Goal: Participate in discussion: Engage in conversation with other users on a specific topic

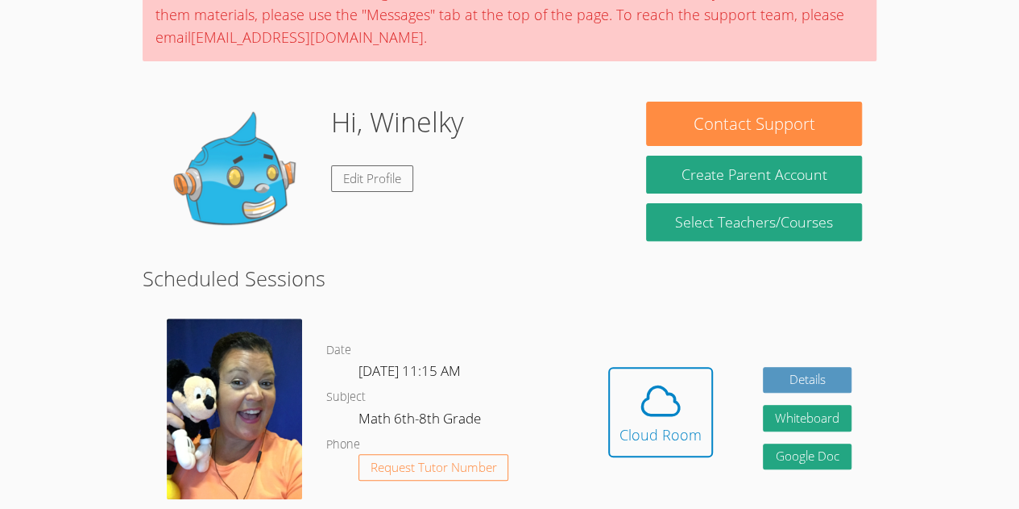
scroll to position [272, 0]
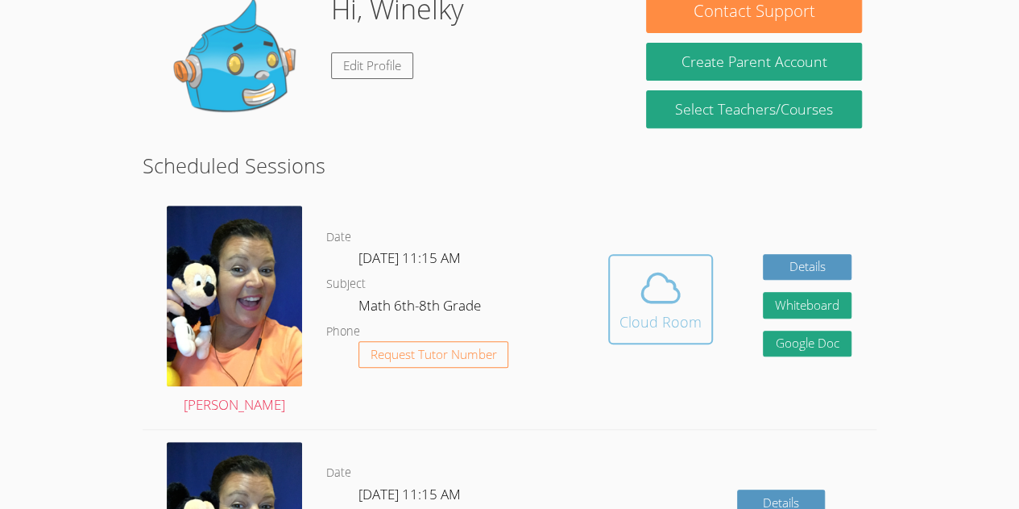
click at [675, 290] on icon at bounding box center [660, 287] width 45 height 45
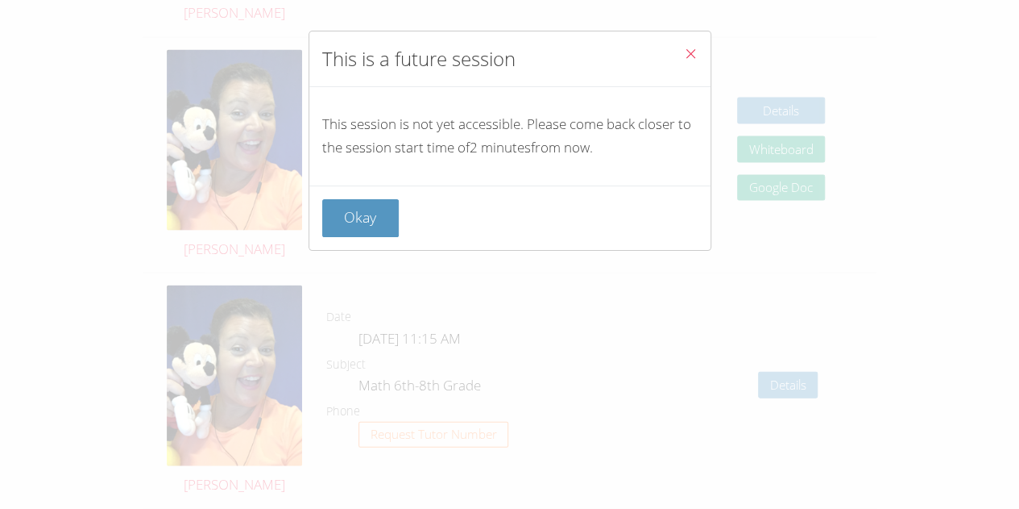
scroll to position [1610, 0]
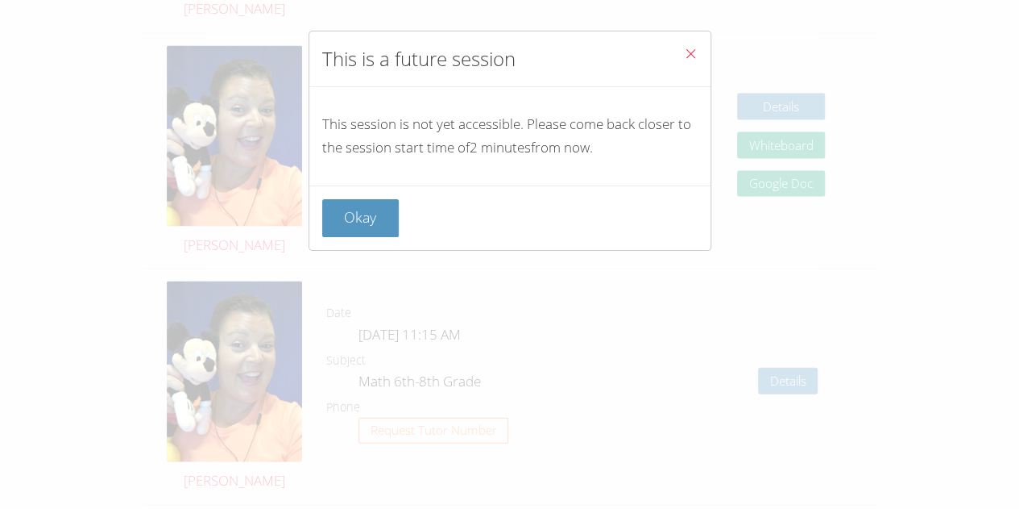
click at [689, 44] on button "Close" at bounding box center [690, 55] width 39 height 49
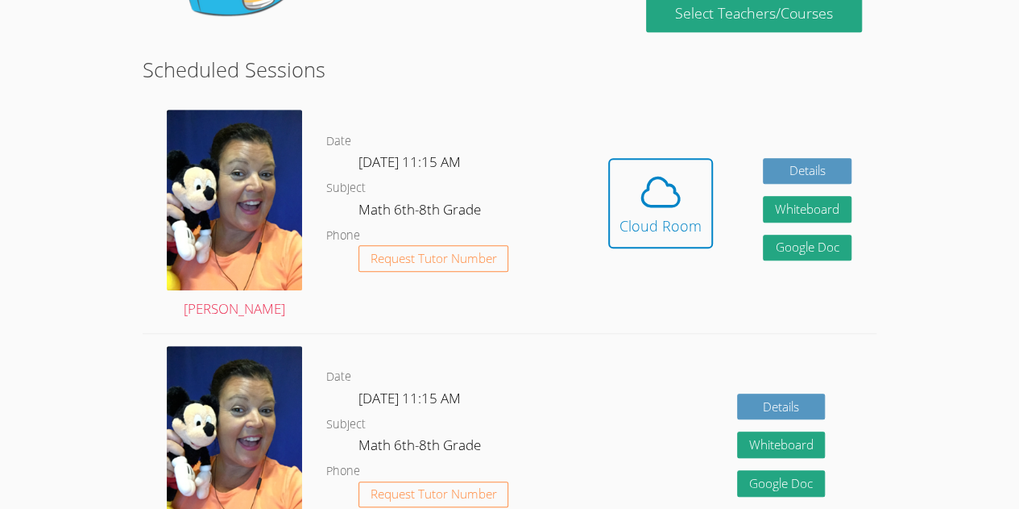
scroll to position [371, 0]
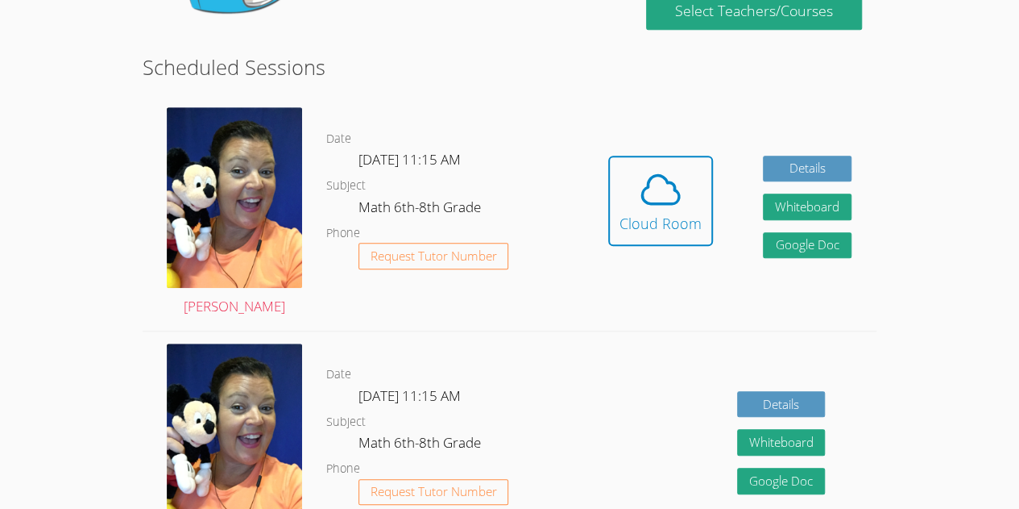
click at [672, 247] on link "Cloud Room" at bounding box center [660, 207] width 105 height 102
click at [688, 230] on div "Cloud Room" at bounding box center [661, 223] width 82 height 23
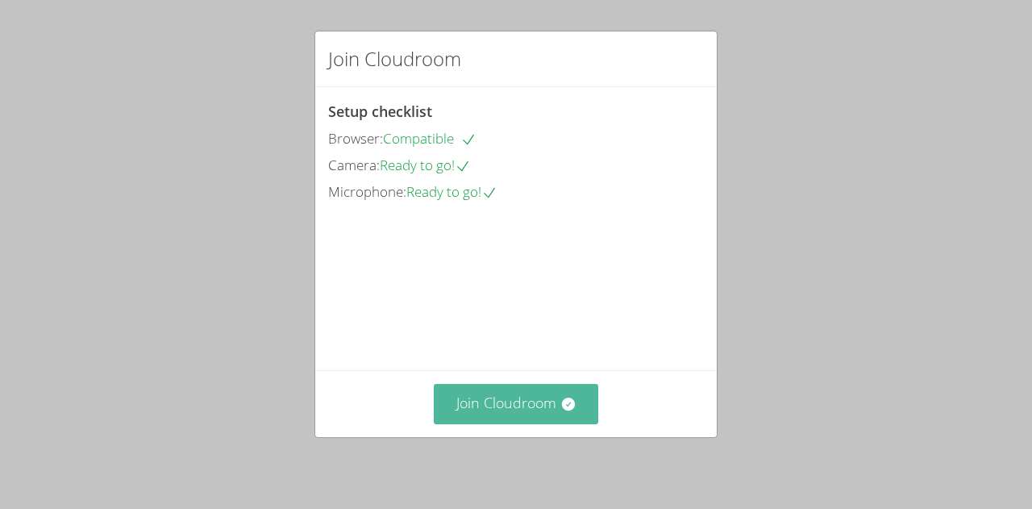
click at [554, 392] on button "Join Cloudroom" at bounding box center [516, 403] width 165 height 39
click at [550, 387] on button "Join Cloudroom" at bounding box center [516, 403] width 165 height 39
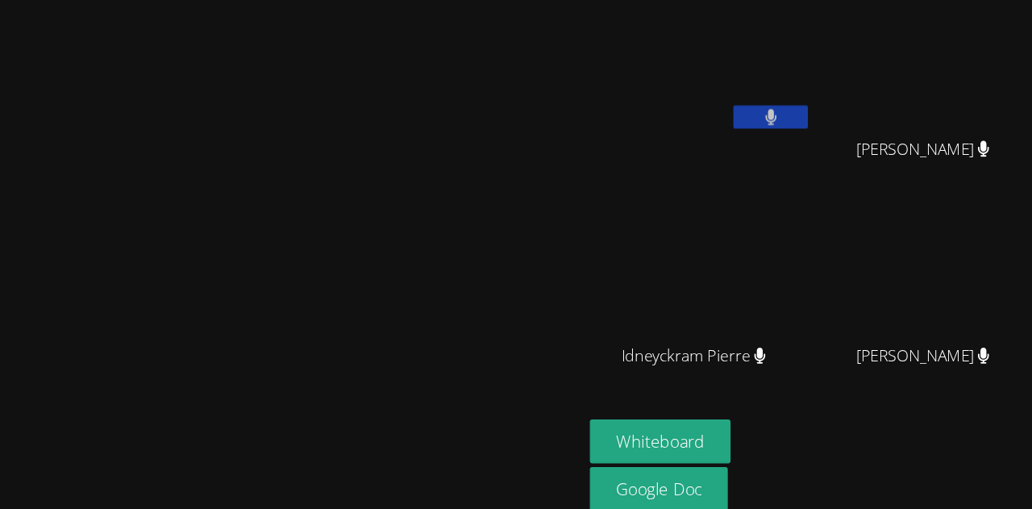
click at [850, 237] on video at bounding box center [804, 239] width 192 height 108
click at [702, 147] on div "Winelky [DEMOGRAPHIC_DATA]" at bounding box center [606, 92] width 192 height 172
drag, startPoint x: 761, startPoint y: 158, endPoint x: 836, endPoint y: 158, distance: 75.0
click at [836, 158] on div "[PERSON_NAME] [PERSON_NAME]" at bounding box center [804, 92] width 192 height 172
click at [365, 239] on video at bounding box center [252, 222] width 242 height 276
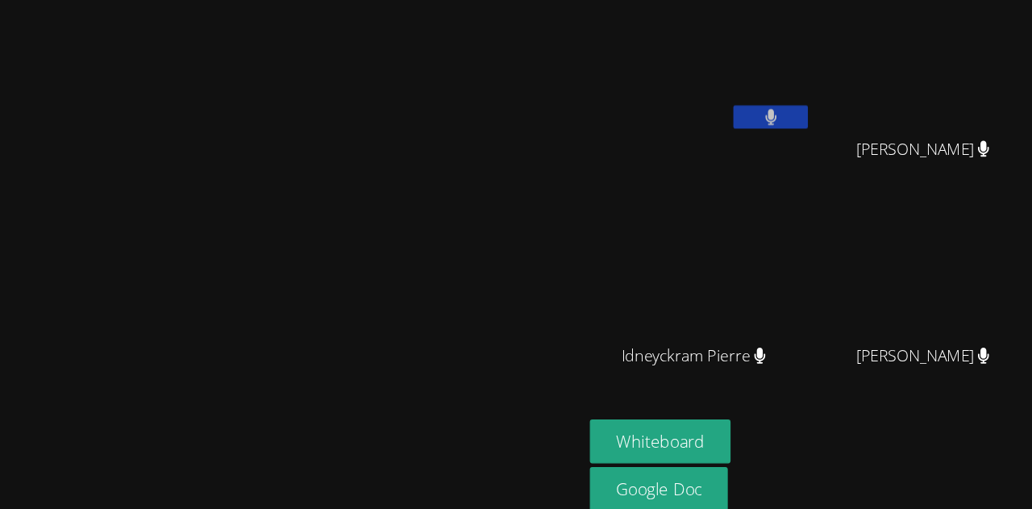
click at [365, 239] on video at bounding box center [252, 222] width 242 height 276
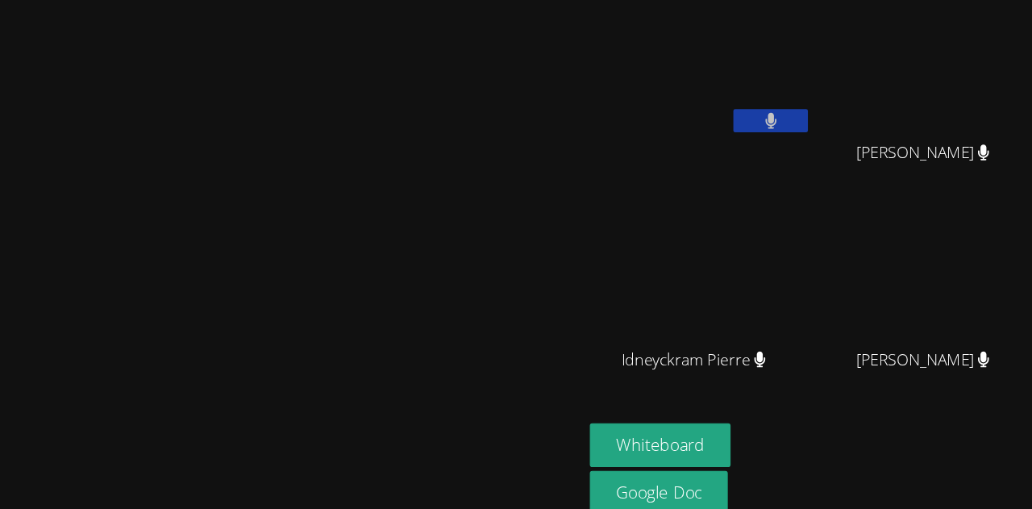
drag, startPoint x: 398, startPoint y: 268, endPoint x: 804, endPoint y: 243, distance: 406.1
click at [702, 243] on video at bounding box center [606, 239] width 192 height 108
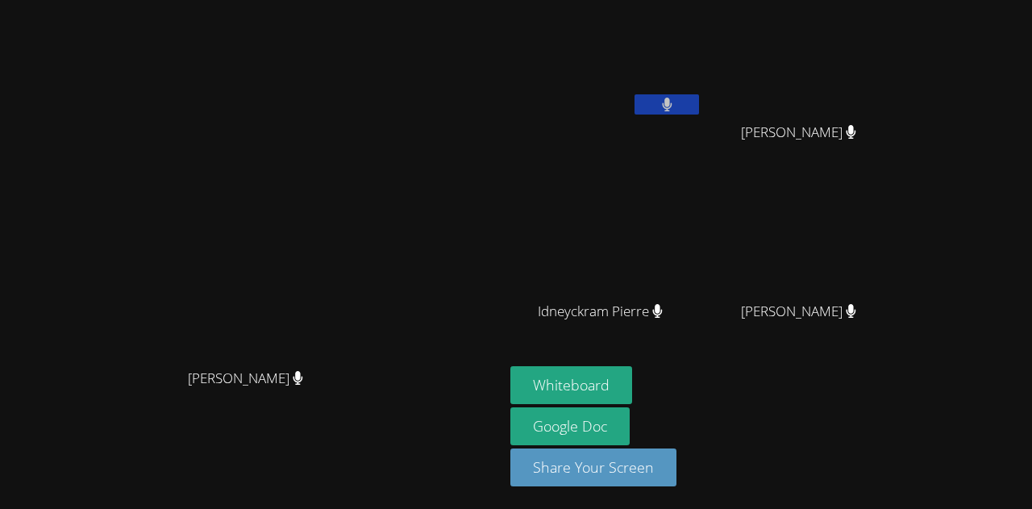
click at [699, 102] on button at bounding box center [666, 104] width 64 height 20
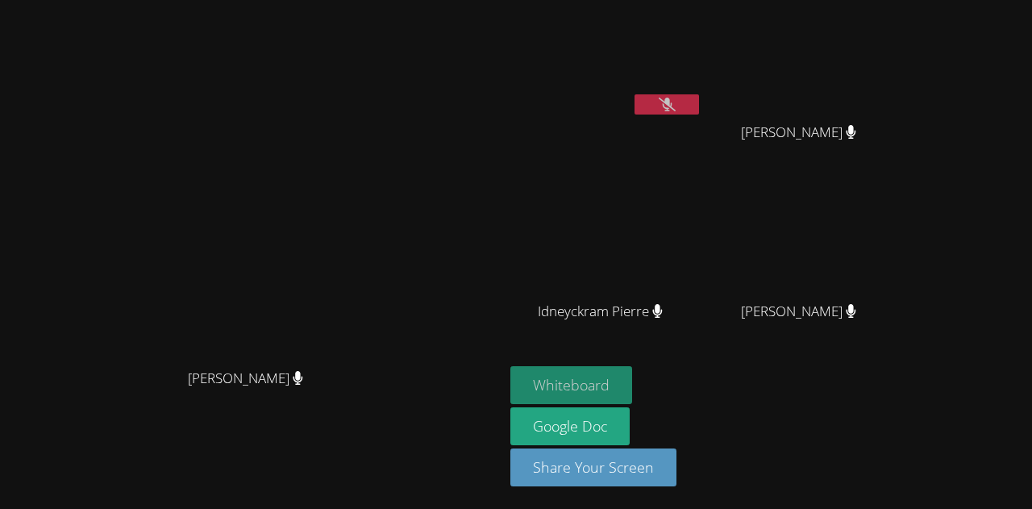
click at [632, 373] on button "Whiteboard" at bounding box center [571, 385] width 122 height 38
click at [702, 74] on video at bounding box center [606, 60] width 192 height 108
click at [699, 108] on button at bounding box center [666, 104] width 64 height 20
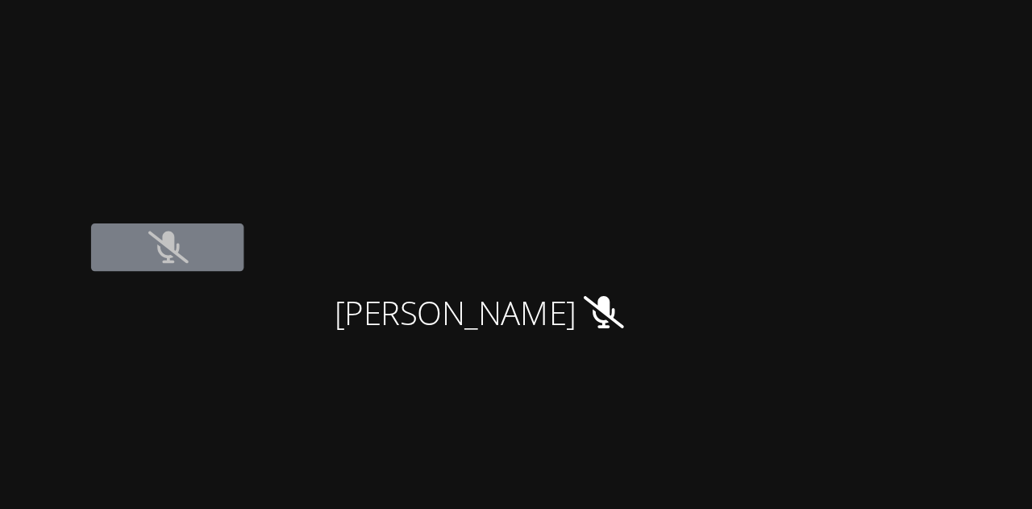
click at [900, 110] on video at bounding box center [804, 60] width 192 height 108
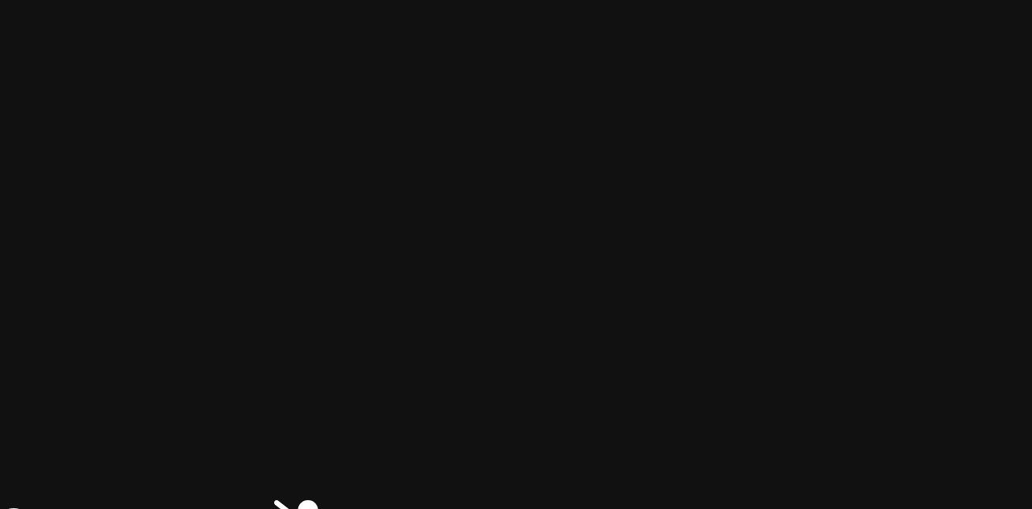
click at [900, 93] on video at bounding box center [804, 60] width 192 height 108
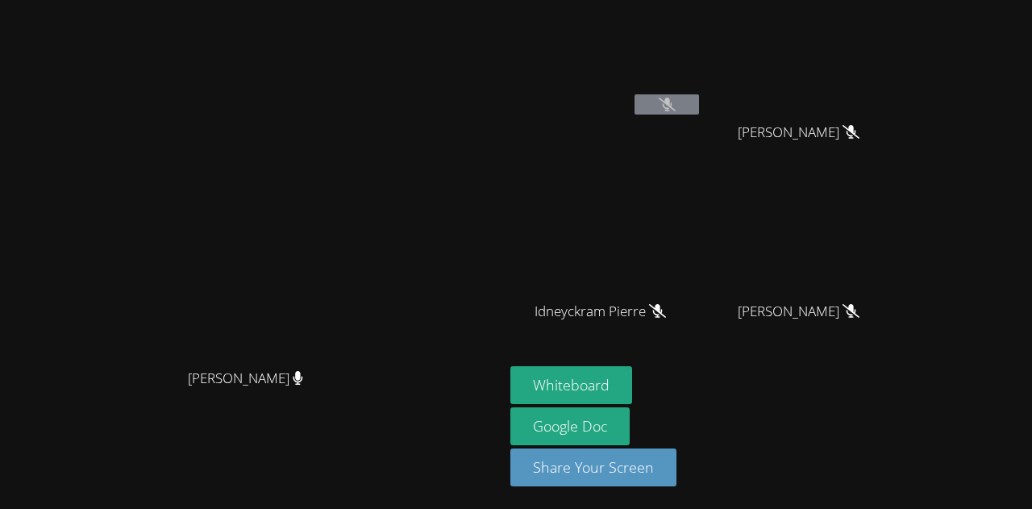
click at [846, 277] on video at bounding box center [804, 239] width 192 height 108
click at [653, 91] on video at bounding box center [606, 60] width 192 height 108
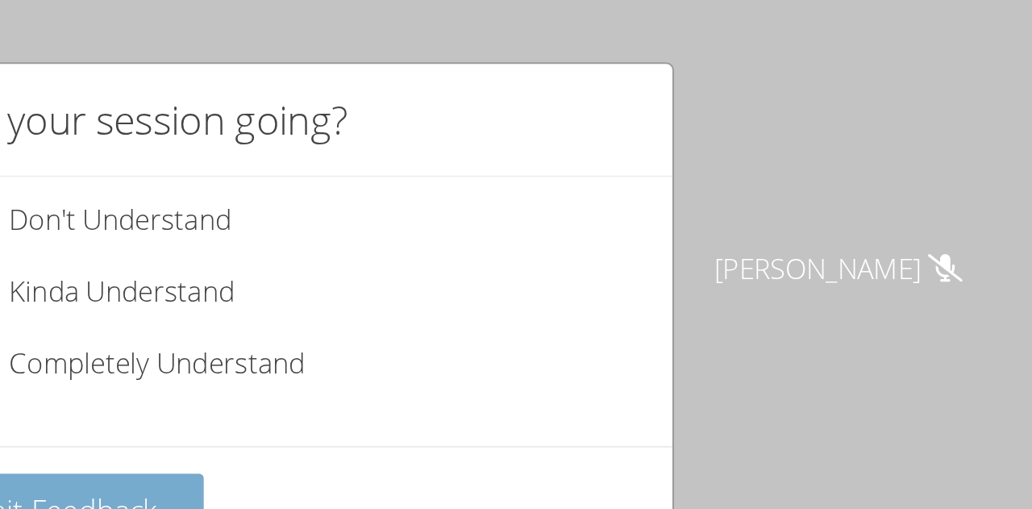
click at [466, 233] on button "Submit Feedback" at bounding box center [407, 252] width 158 height 38
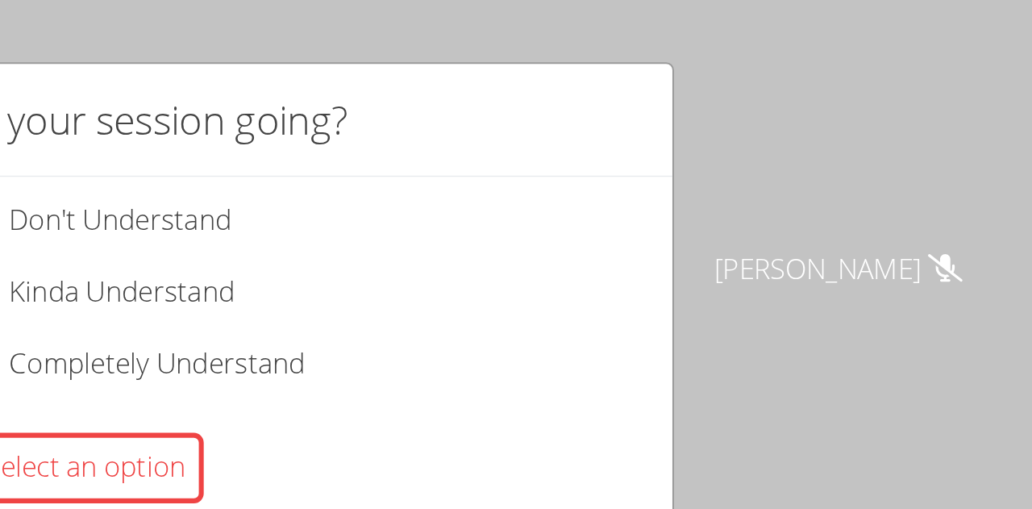
click at [468, 242] on div "Please select an option" at bounding box center [407, 230] width 158 height 35
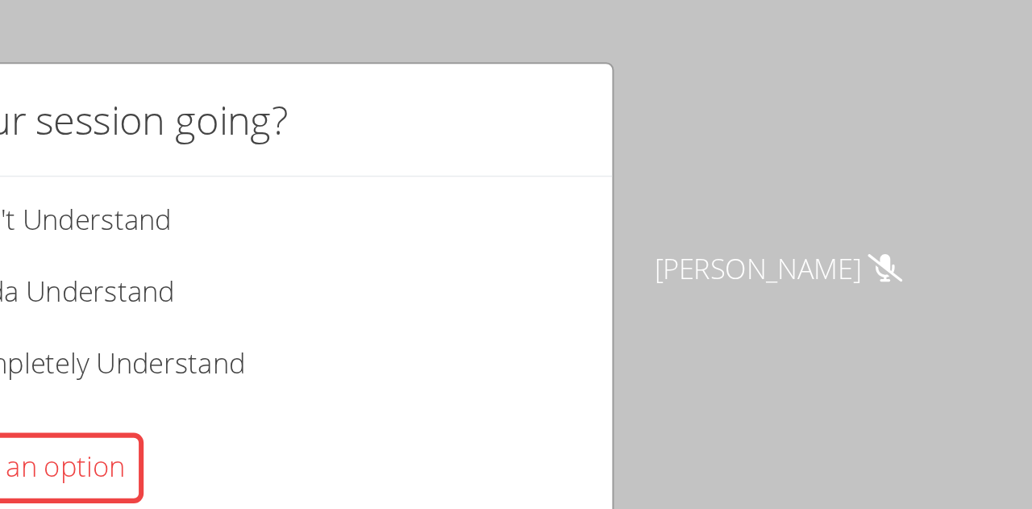
click at [752, 127] on div "How is your session going? Don't Understand Kinda Understand Completely Underst…" at bounding box center [516, 254] width 1032 height 509
click at [746, 121] on div "How is your session going? Don't Understand Kinda Understand Completely Underst…" at bounding box center [516, 254] width 1032 height 509
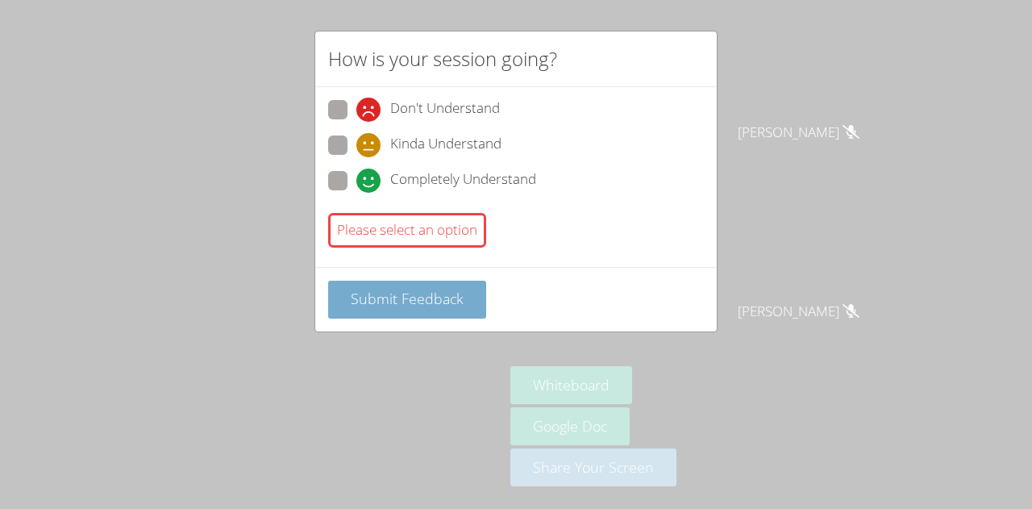
click at [446, 293] on span "Submit Feedback" at bounding box center [407, 298] width 113 height 19
click at [356, 122] on span at bounding box center [356, 122] width 0 height 0
click at [356, 106] on input "Don't Understand" at bounding box center [363, 107] width 14 height 14
radio input "true"
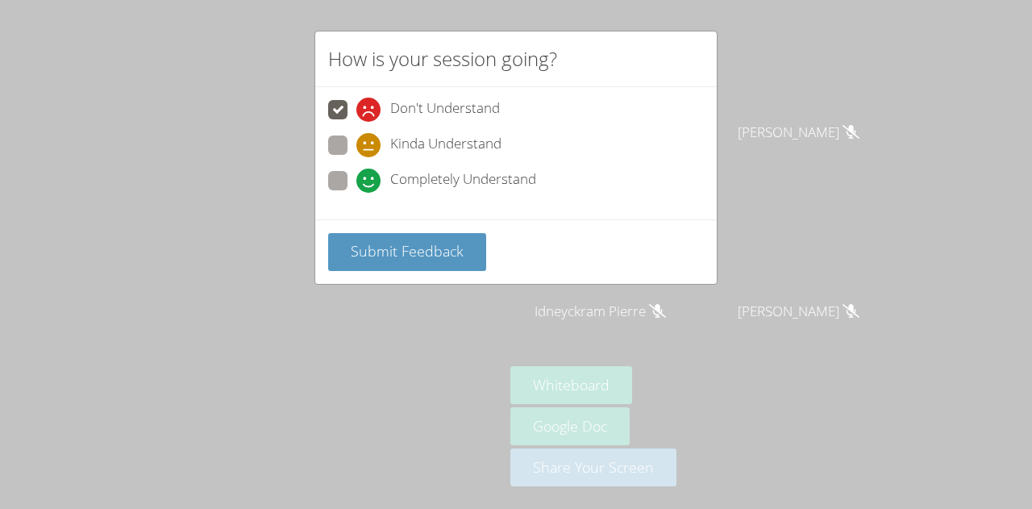
click at [354, 172] on label "Completely Understand" at bounding box center [432, 182] width 208 height 22
click at [356, 172] on input "Completely Understand" at bounding box center [363, 178] width 14 height 14
radio input "true"
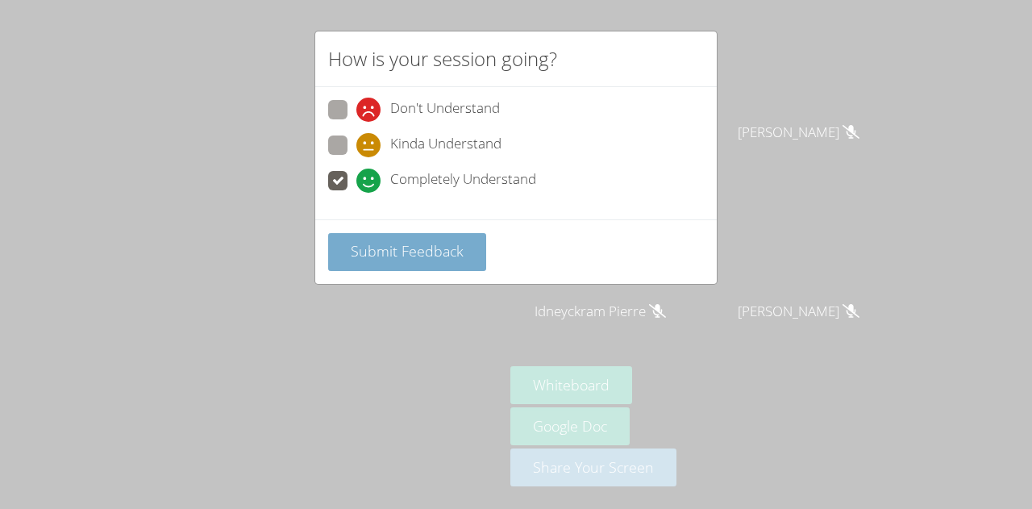
click at [412, 242] on span "Submit Feedback" at bounding box center [407, 250] width 113 height 19
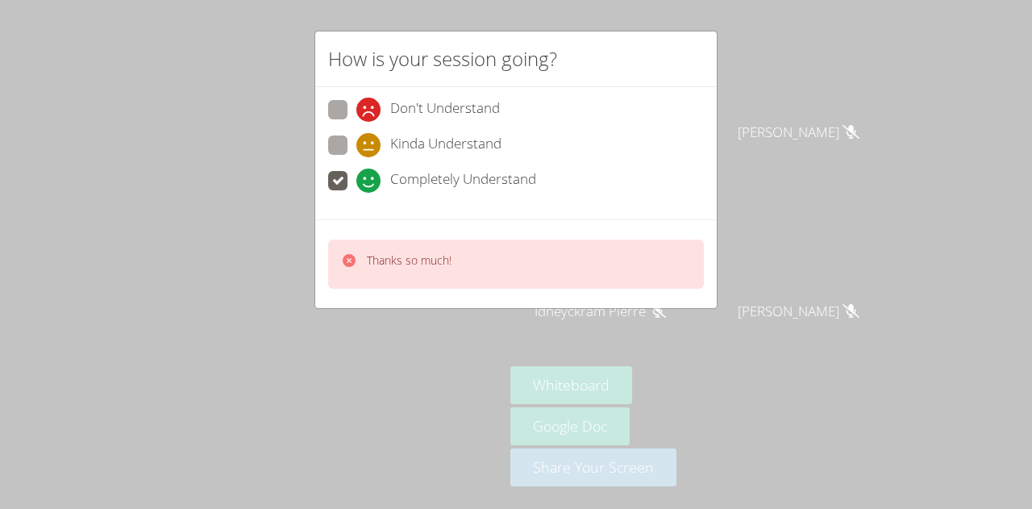
click at [432, 248] on div "Thanks so much!" at bounding box center [516, 263] width 376 height 49
click at [440, 261] on p "Thanks so much!" at bounding box center [409, 260] width 85 height 16
click at [426, 259] on p "Thanks so much!" at bounding box center [409, 260] width 85 height 16
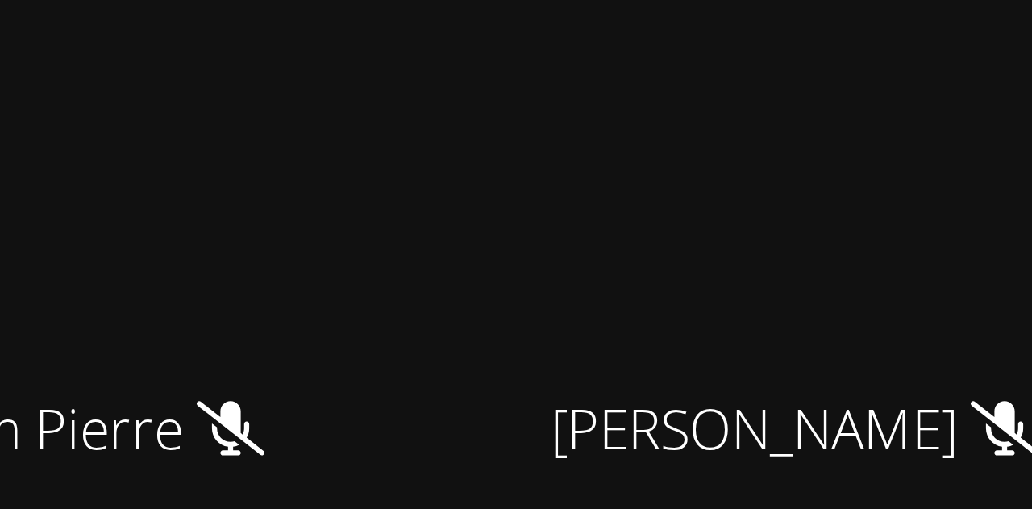
click at [702, 297] on div "Idneyckram Pierre" at bounding box center [606, 325] width 192 height 64
click at [666, 300] on span "Idneyckram Pierre" at bounding box center [599, 311] width 131 height 23
click at [666, 305] on span "Idneyckram Pierre" at bounding box center [599, 311] width 131 height 23
click at [666, 308] on span "Idneyckram Pierre" at bounding box center [599, 311] width 131 height 23
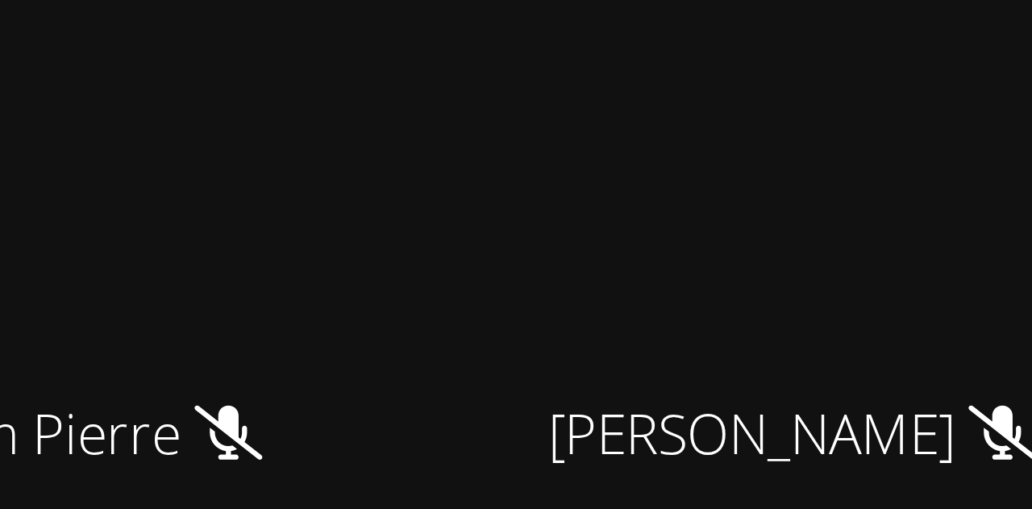
click at [666, 314] on span "Idneyckram Pierre" at bounding box center [599, 311] width 131 height 23
